Goal: Information Seeking & Learning: Learn about a topic

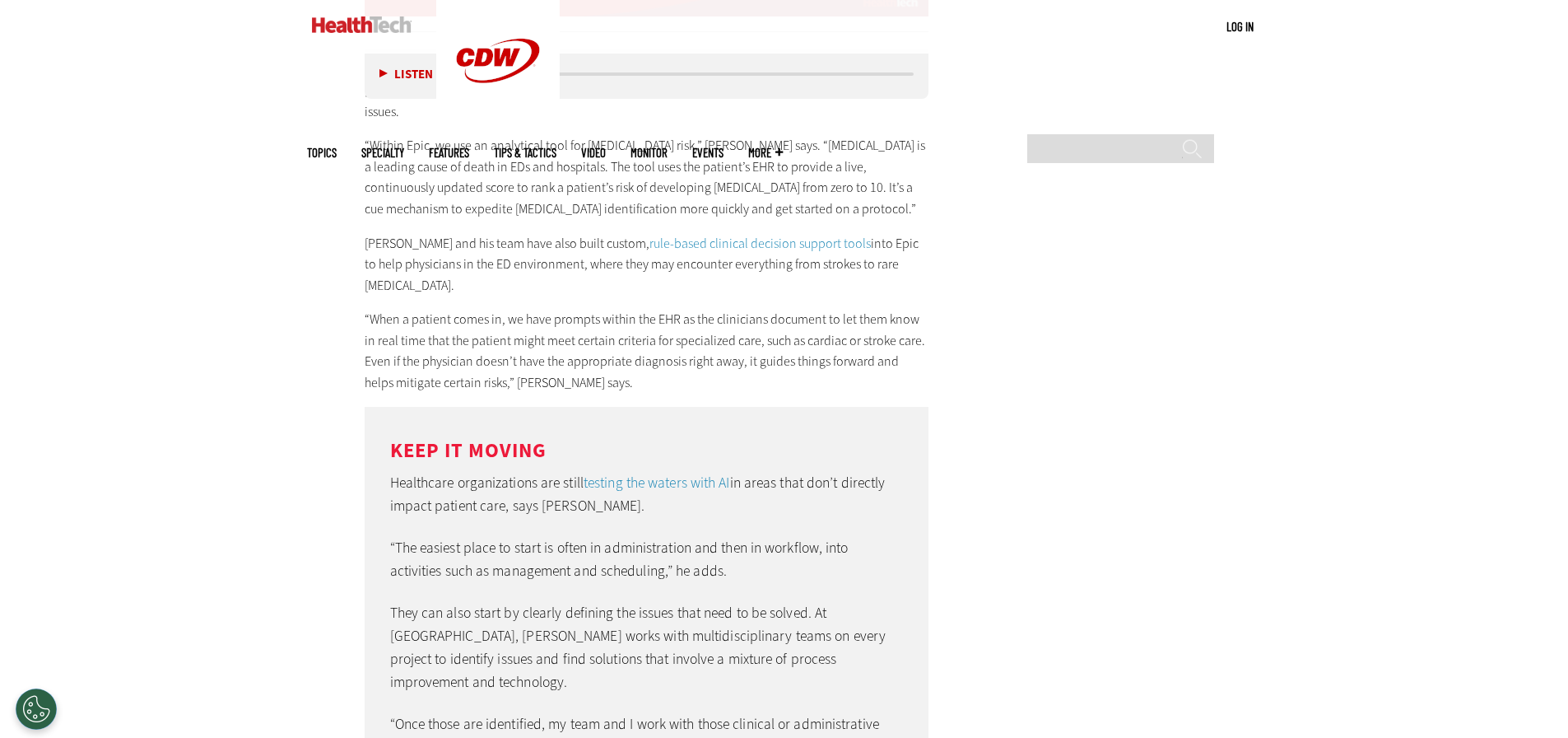
scroll to position [4033, 0]
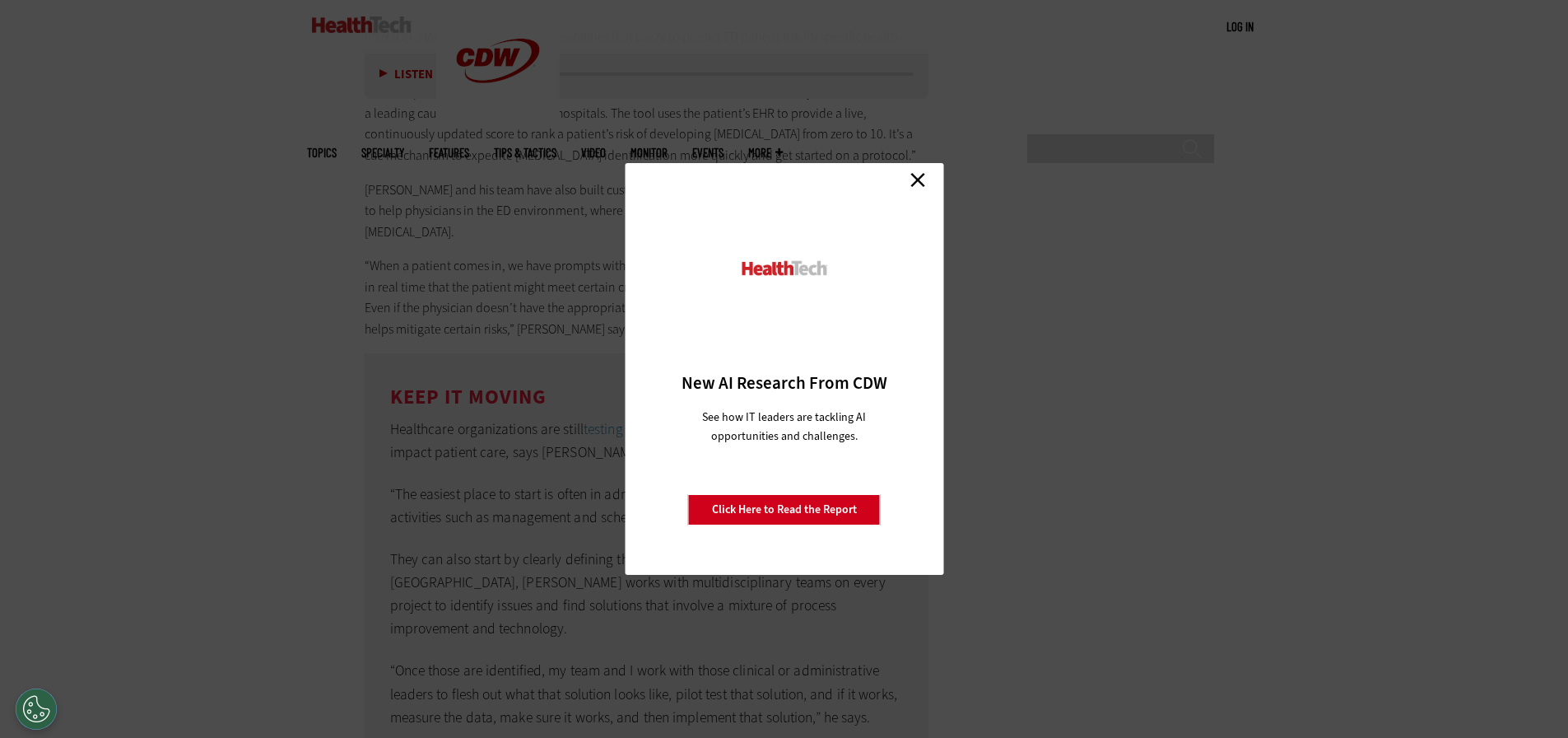
click at [921, 181] on link "Close" at bounding box center [917, 180] width 24 height 24
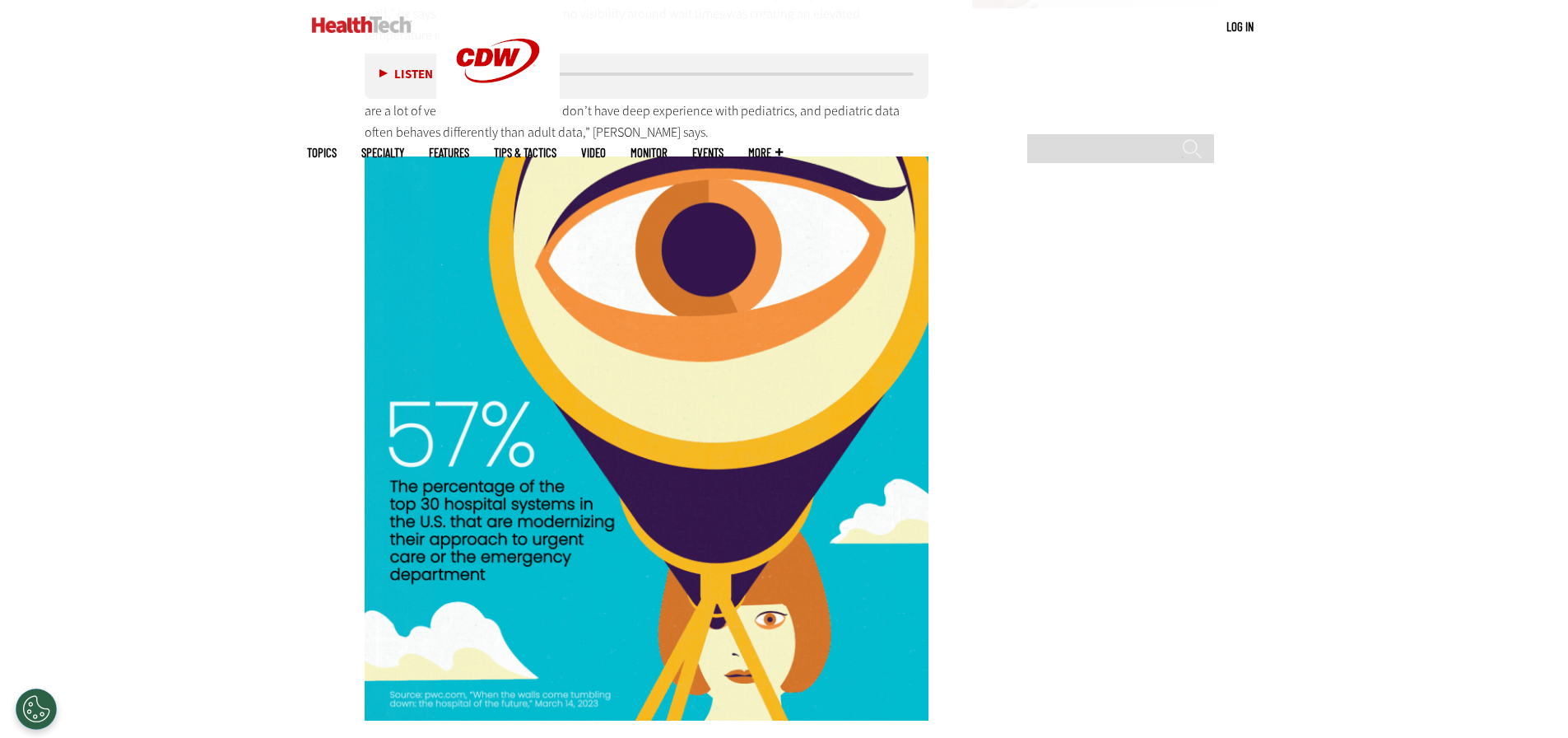
scroll to position [2058, 0]
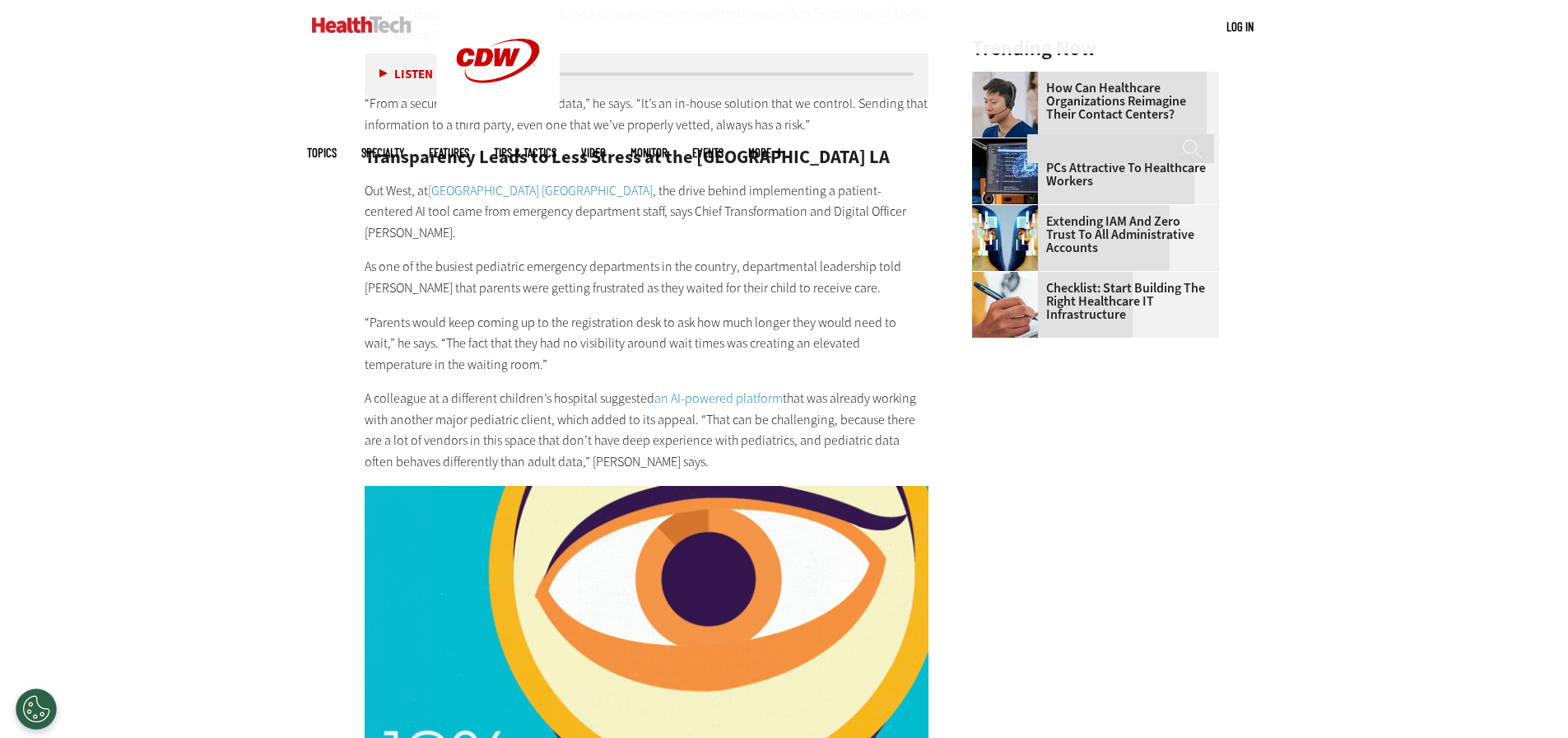
drag, startPoint x: 699, startPoint y: 374, endPoint x: 460, endPoint y: 366, distance: 239.1
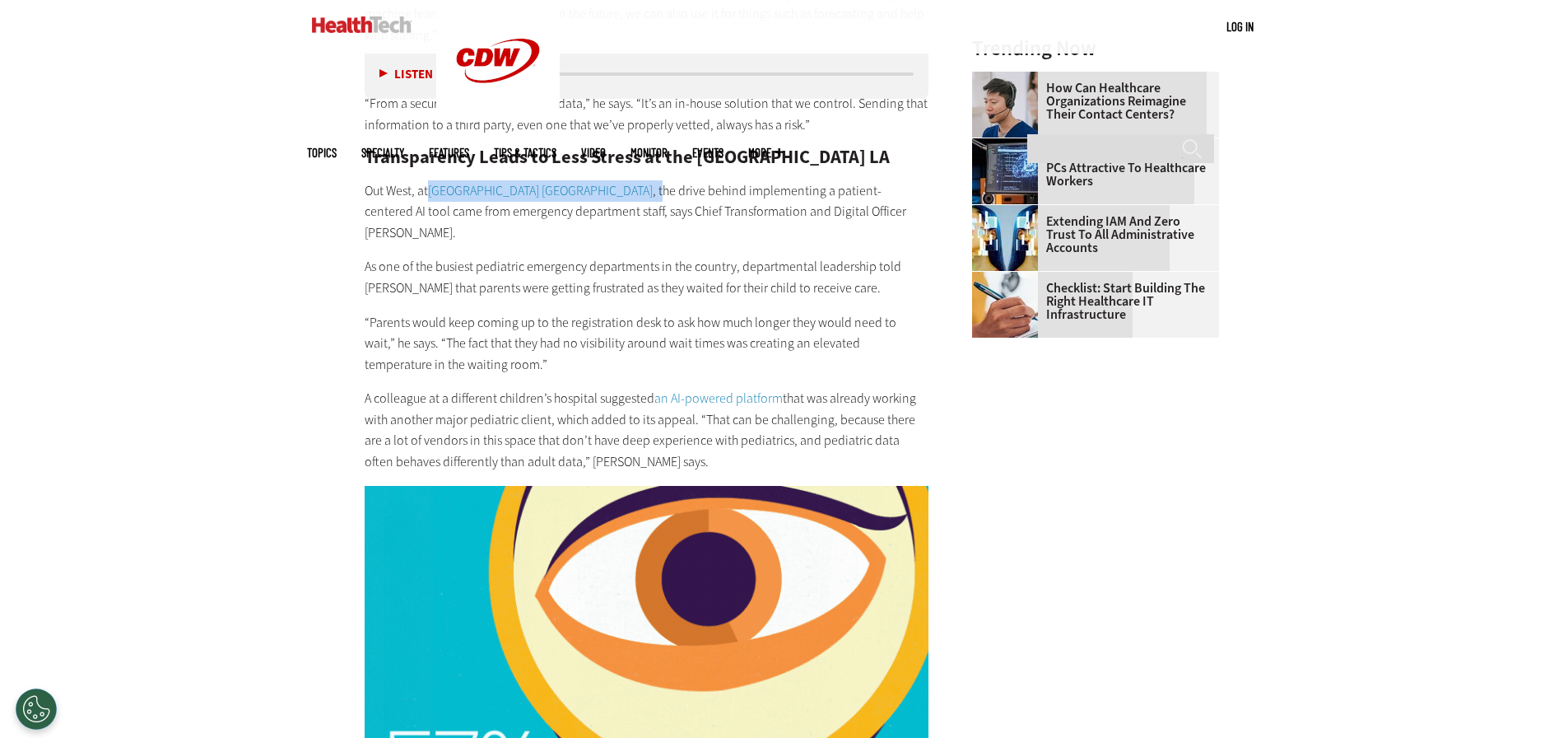
drag, startPoint x: 604, startPoint y: 187, endPoint x: 431, endPoint y: 189, distance: 173.0
click at [431, 189] on p "Out West, at [GEOGRAPHIC_DATA] , the drive behind implementing a patient-center…" at bounding box center [647, 212] width 565 height 63
copy p "[GEOGRAPHIC_DATA] [GEOGRAPHIC_DATA] , t"
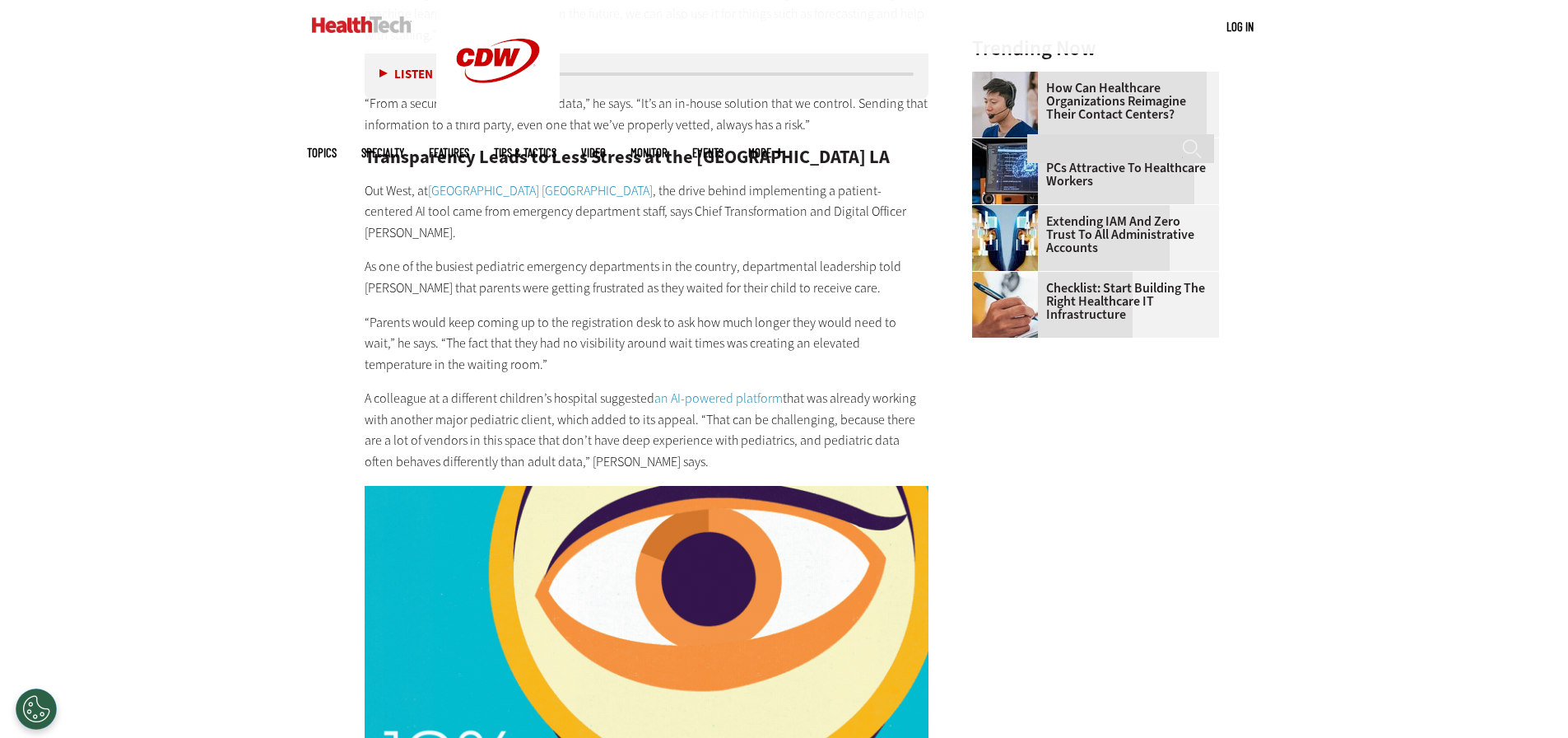
click at [599, 321] on p "“Parents would keep coming up to the registration desk to ask how much longer t…" at bounding box center [647, 343] width 565 height 63
drag, startPoint x: 812, startPoint y: 212, endPoint x: 898, endPoint y: 212, distance: 86.0
click at [898, 212] on p "Out West, at [GEOGRAPHIC_DATA] , the drive behind implementing a patient-center…" at bounding box center [647, 212] width 565 height 63
copy p "[PERSON_NAME]"
